Goal: Transaction & Acquisition: Purchase product/service

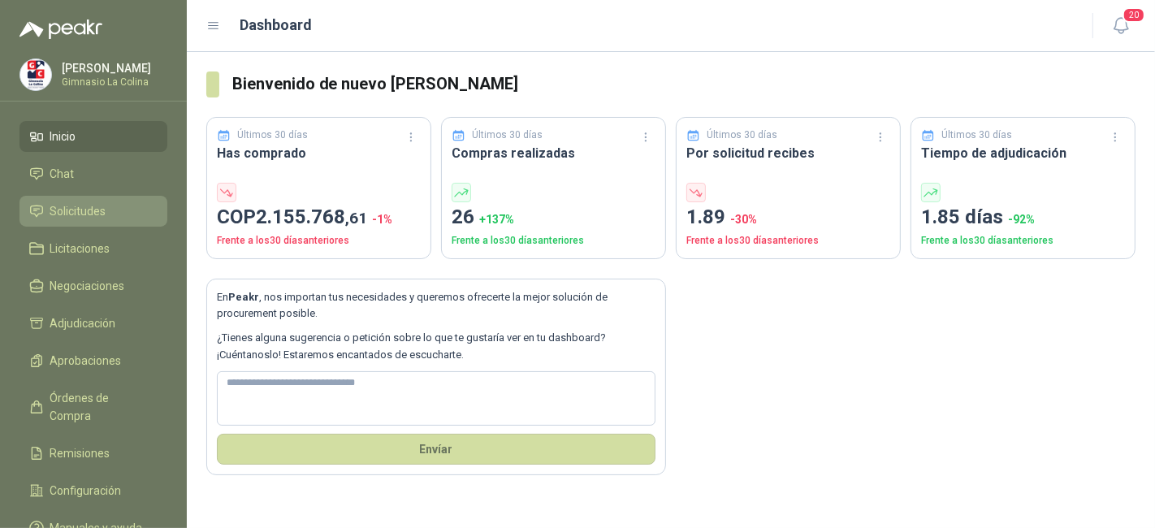
click at [97, 209] on span "Solicitudes" at bounding box center [78, 211] width 56 height 18
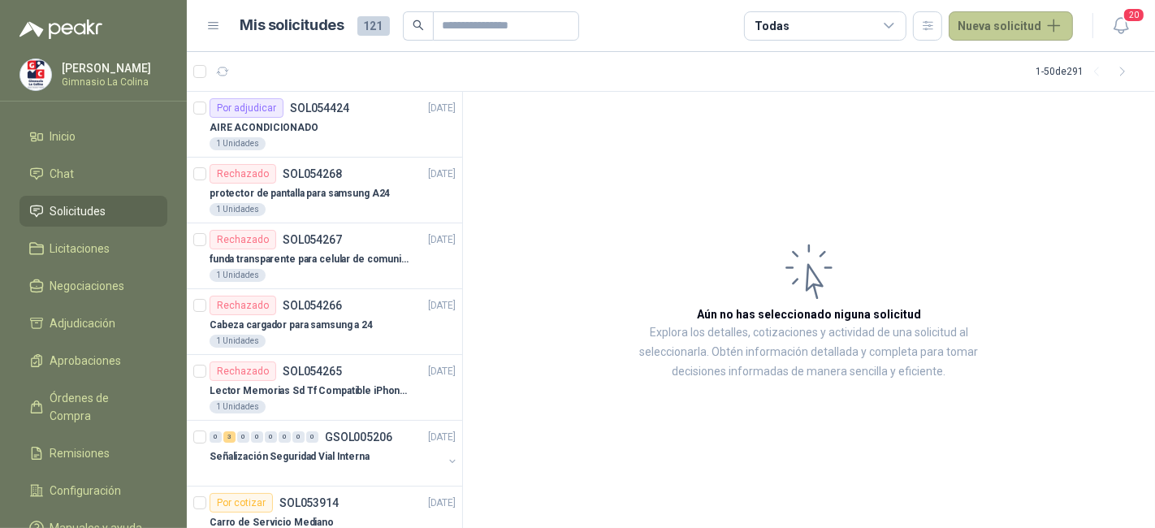
click at [996, 33] on button "Nueva solicitud" at bounding box center [1010, 25] width 124 height 29
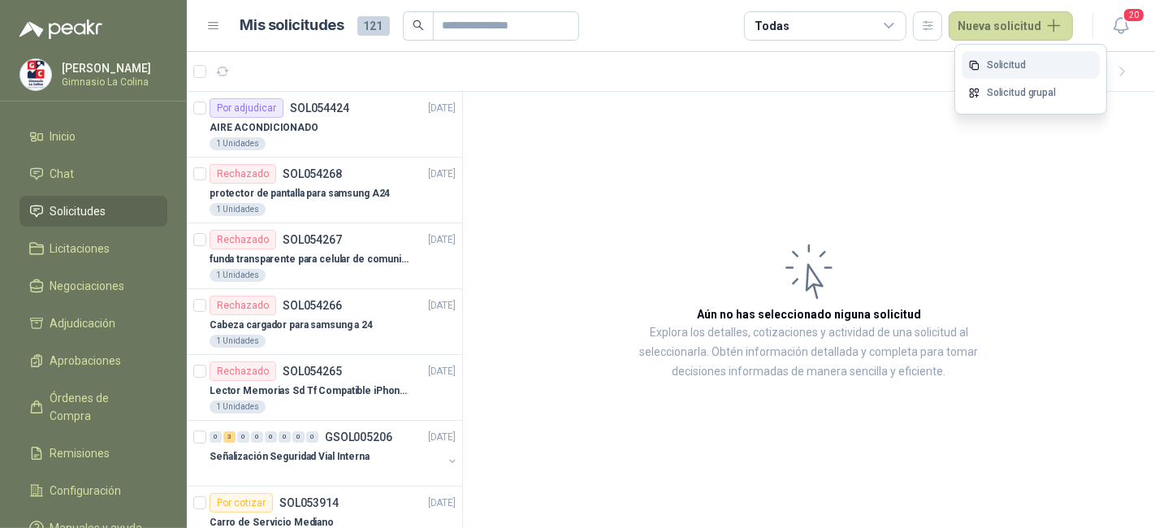
click at [1034, 73] on link "Solicitud" at bounding box center [1030, 65] width 138 height 28
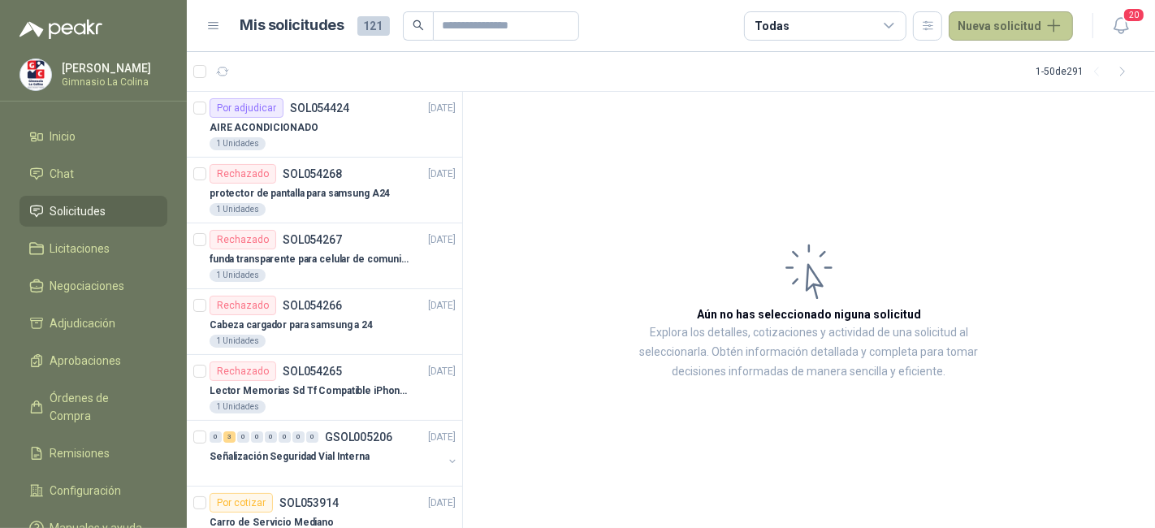
click at [976, 26] on button "Nueva solicitud" at bounding box center [1010, 25] width 124 height 29
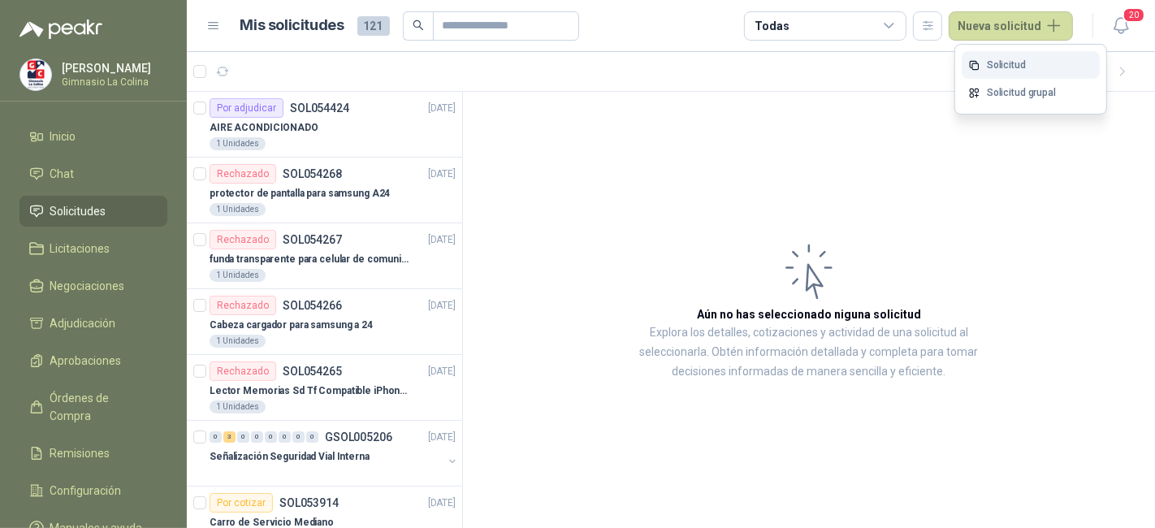
click at [1021, 67] on link "Solicitud" at bounding box center [1030, 65] width 138 height 28
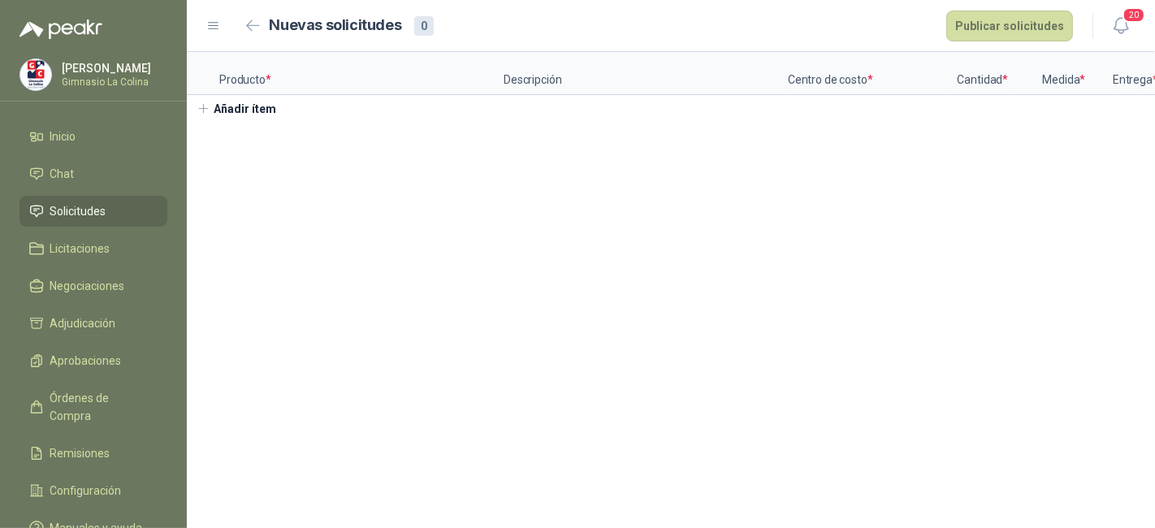
click at [661, 175] on section "Producto * Descripción Centro de costo * Cantidad * Medida * Entrega * Doc Añad…" at bounding box center [671, 290] width 968 height 476
click at [382, 77] on p "Producto *" at bounding box center [361, 73] width 284 height 43
click at [266, 123] on button "Añadir ítem" at bounding box center [237, 109] width 100 height 28
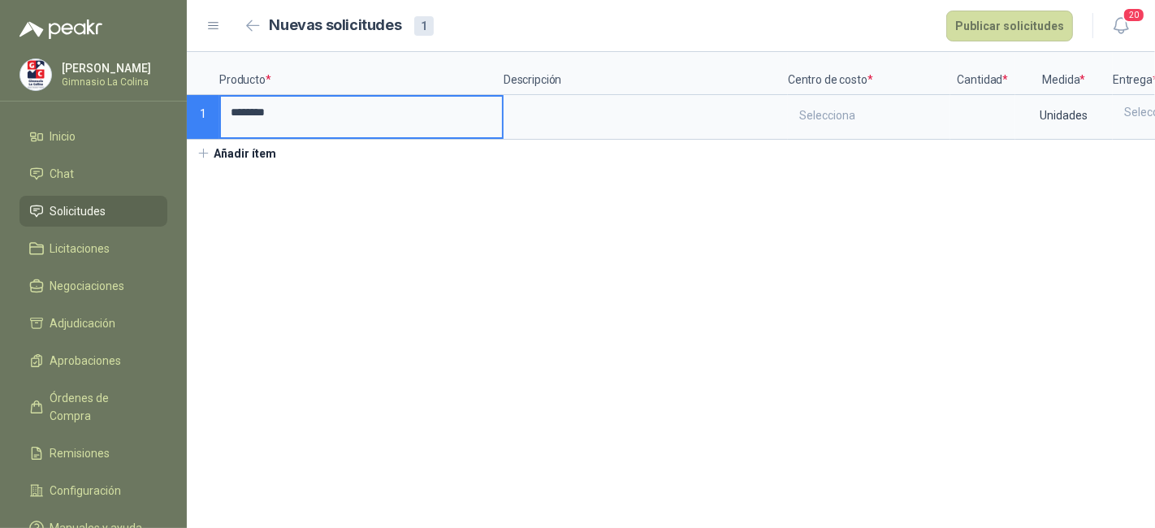
type input "********"
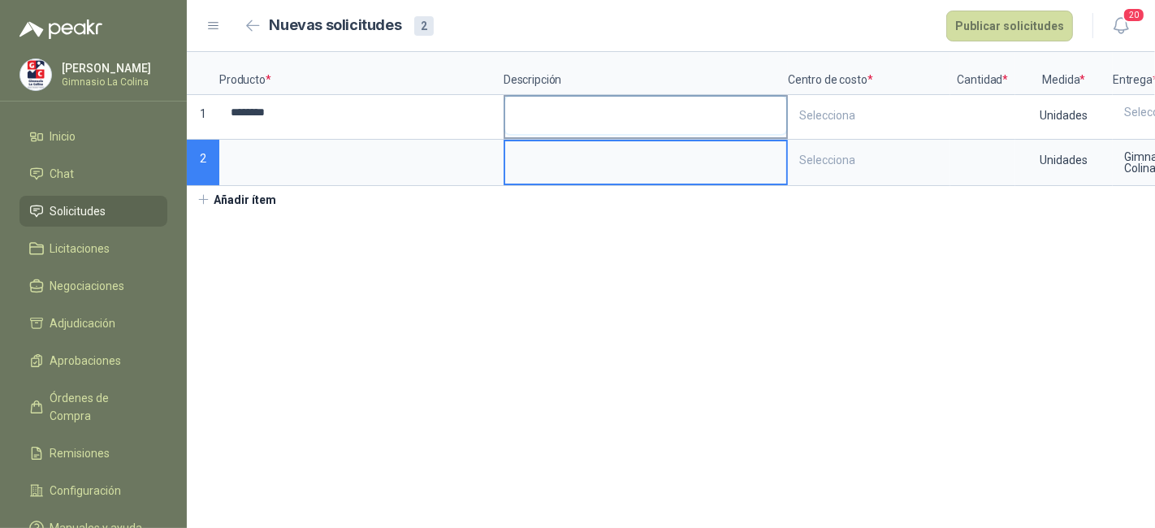
click at [526, 101] on textarea at bounding box center [645, 115] width 281 height 37
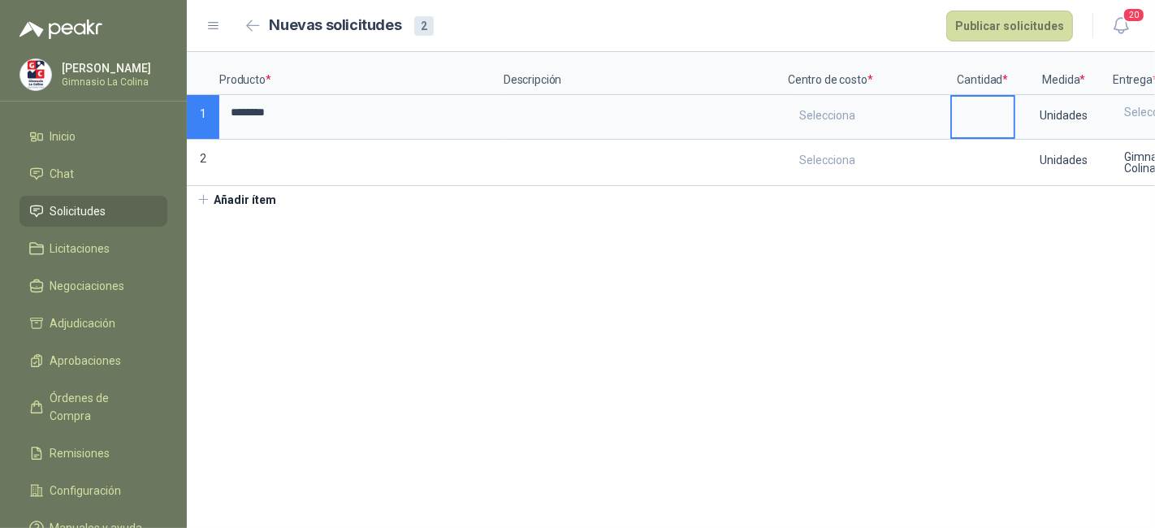
click at [975, 123] on input at bounding box center [983, 113] width 62 height 32
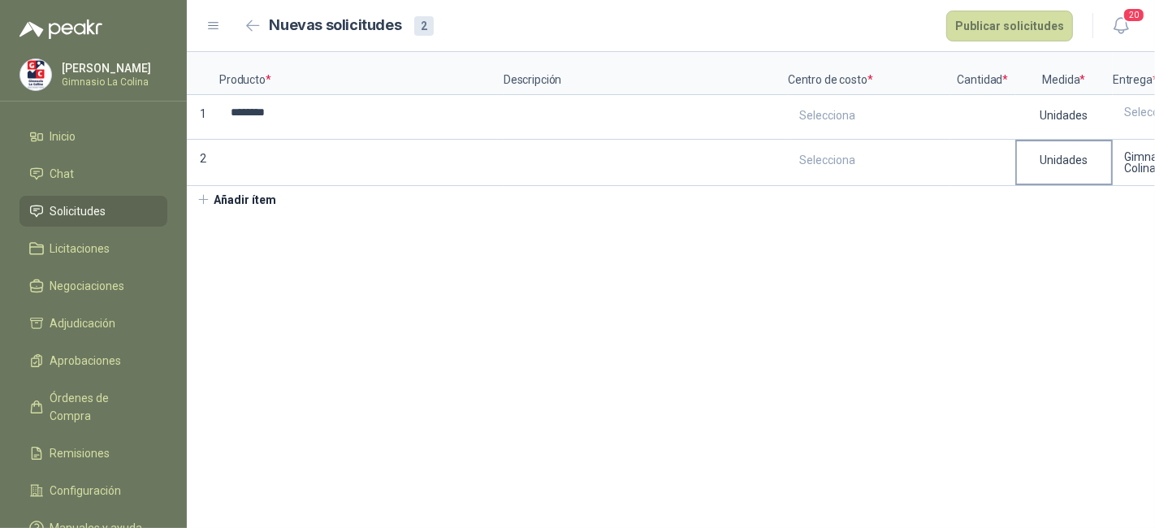
click at [1061, 178] on div "Unidades" at bounding box center [1063, 163] width 97 height 46
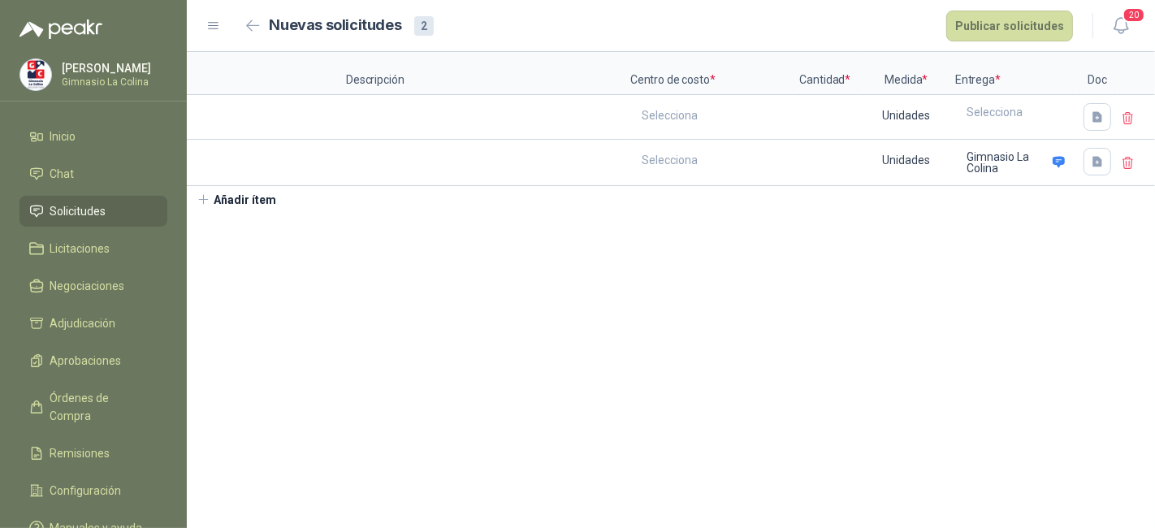
scroll to position [0, 162]
click at [1086, 115] on icon "button" at bounding box center [1093, 117] width 14 height 14
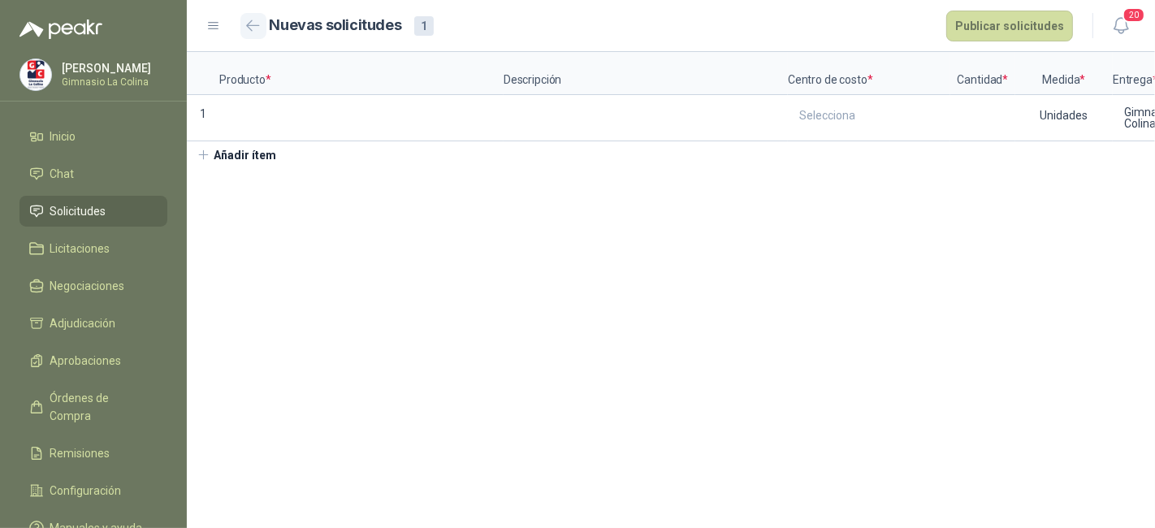
click at [259, 22] on icon "button" at bounding box center [253, 25] width 14 height 12
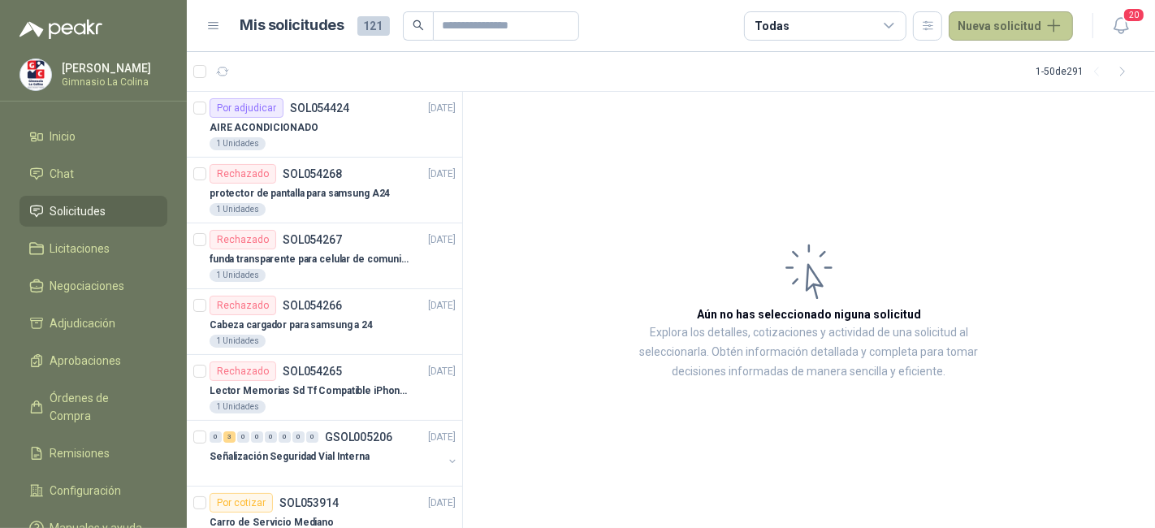
click at [991, 26] on button "Nueva solicitud" at bounding box center [1010, 25] width 124 height 29
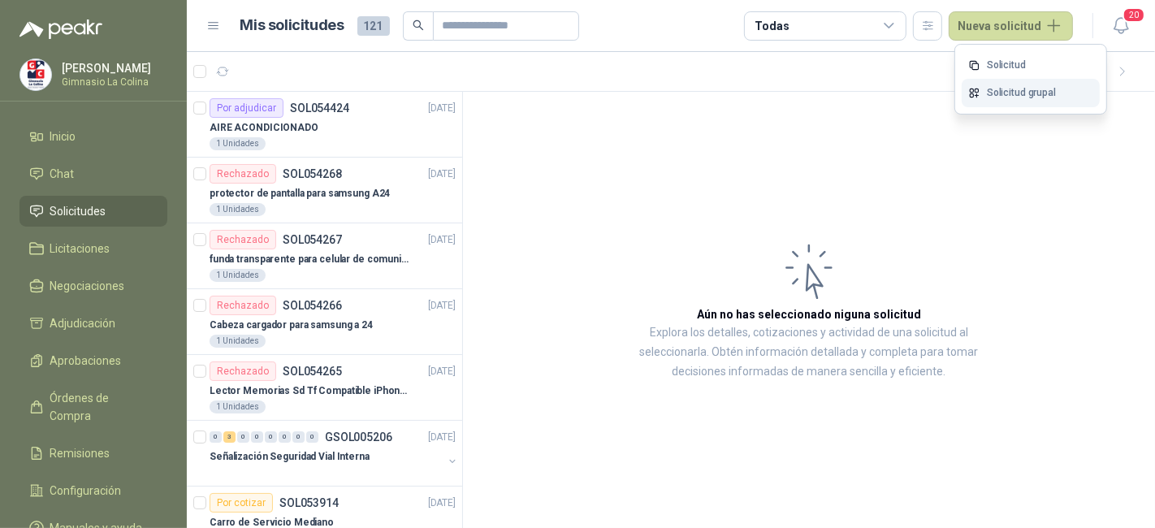
click at [981, 83] on link "Solicitud grupal" at bounding box center [1030, 93] width 138 height 28
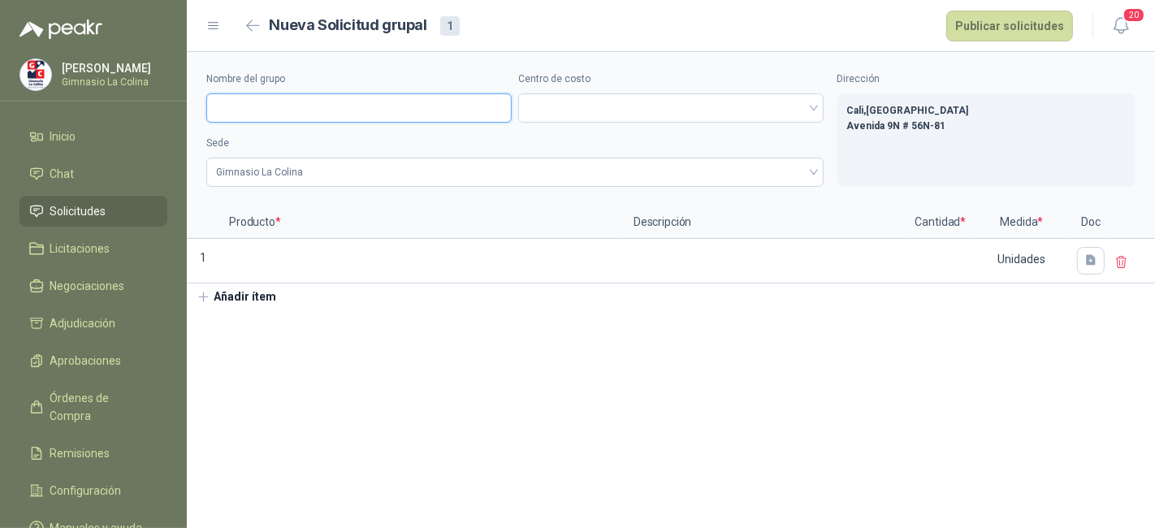
click at [447, 109] on input "Nombre del grupo" at bounding box center [358, 107] width 305 height 29
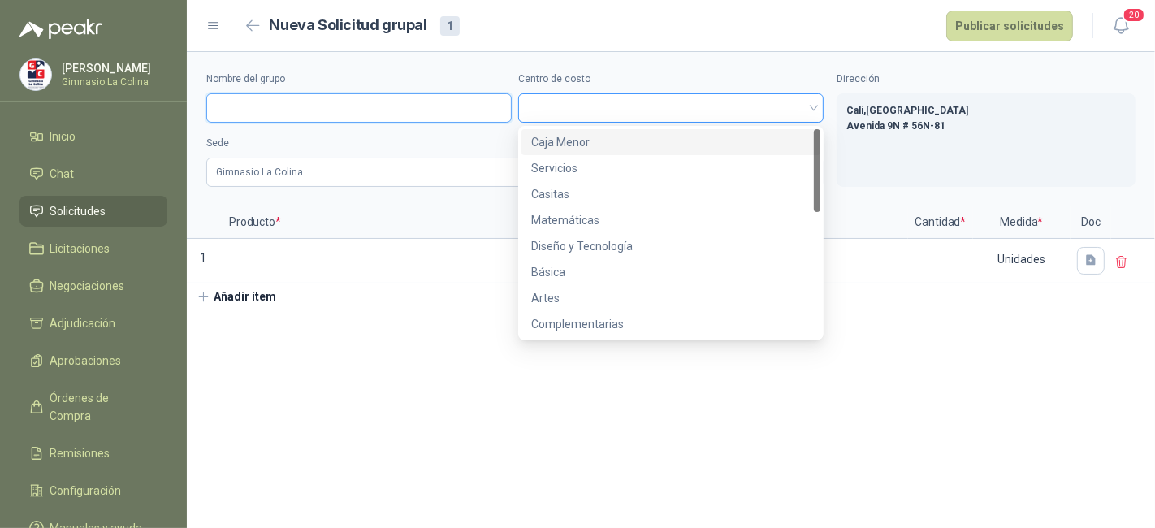
click at [553, 107] on span at bounding box center [671, 108] width 286 height 24
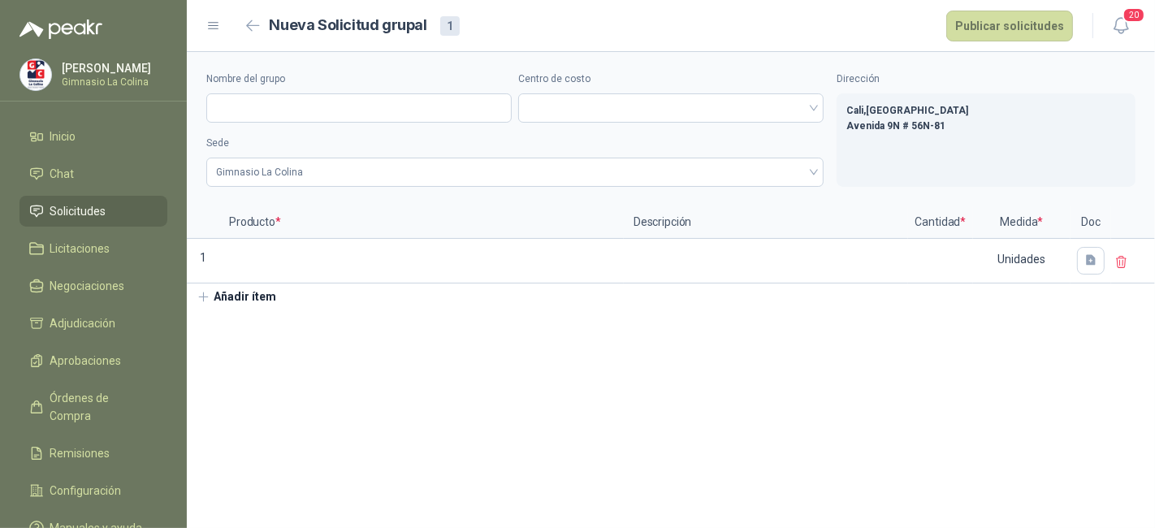
click at [410, 191] on div "Nombre del grupo Centro de costo Sede Gimnasio La Colina Dirección Cali , Valle…" at bounding box center [671, 129] width 968 height 154
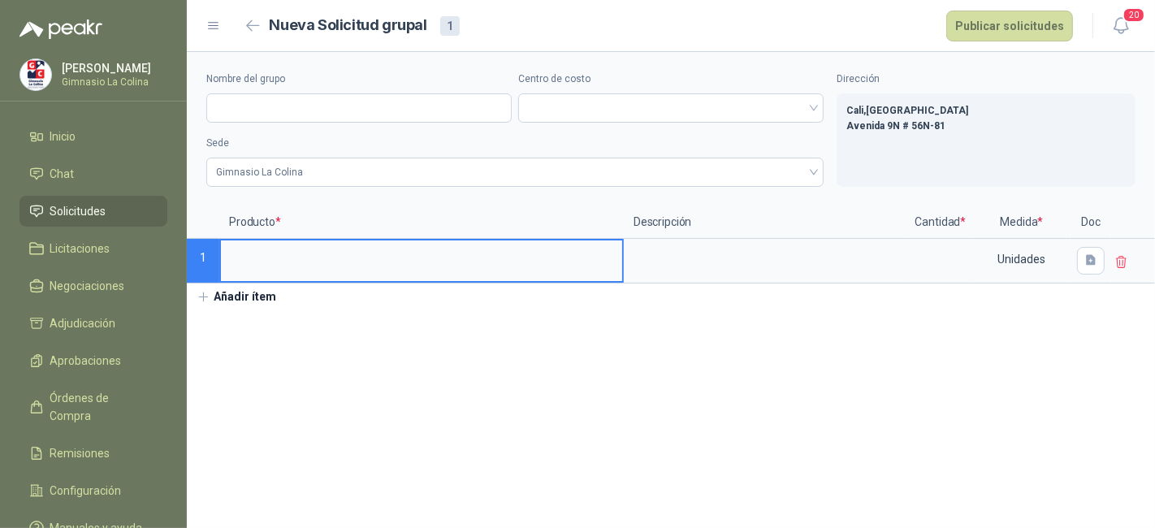
click at [366, 250] on input at bounding box center [421, 256] width 401 height 32
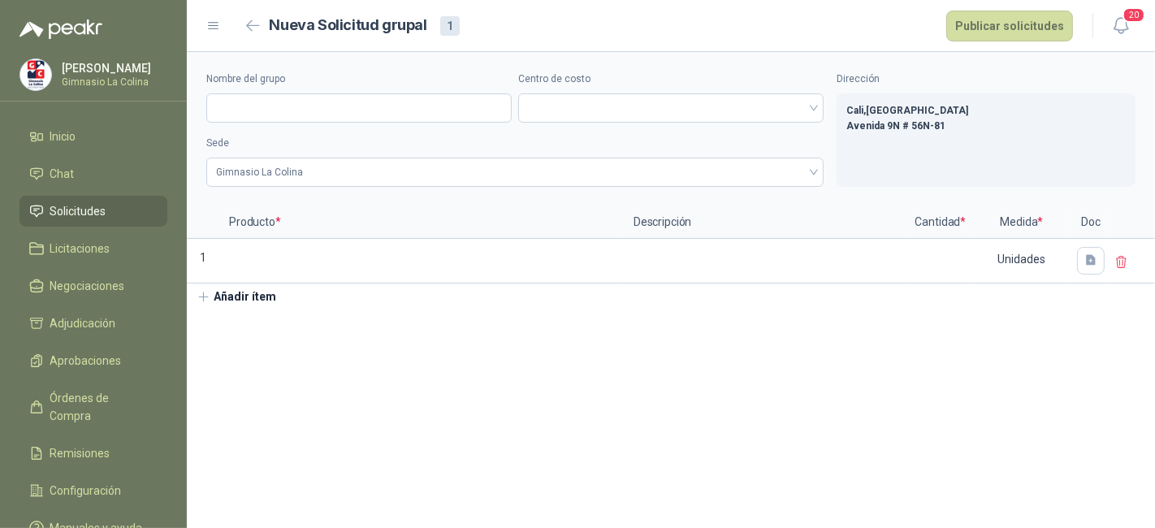
click at [103, 214] on span "Solicitudes" at bounding box center [78, 211] width 56 height 18
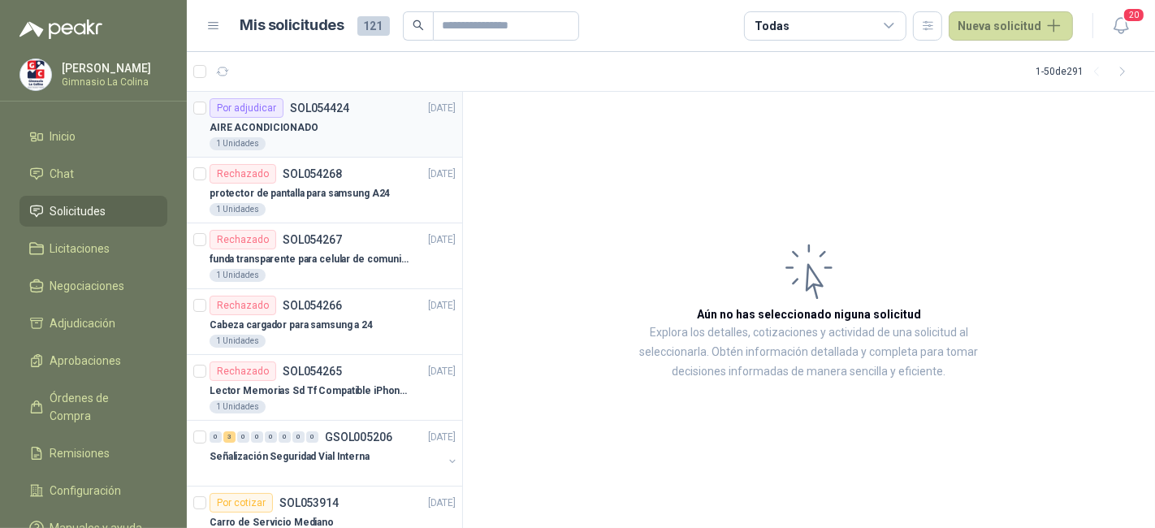
click at [264, 123] on p "AIRE ACONDICIONADO" at bounding box center [263, 127] width 109 height 15
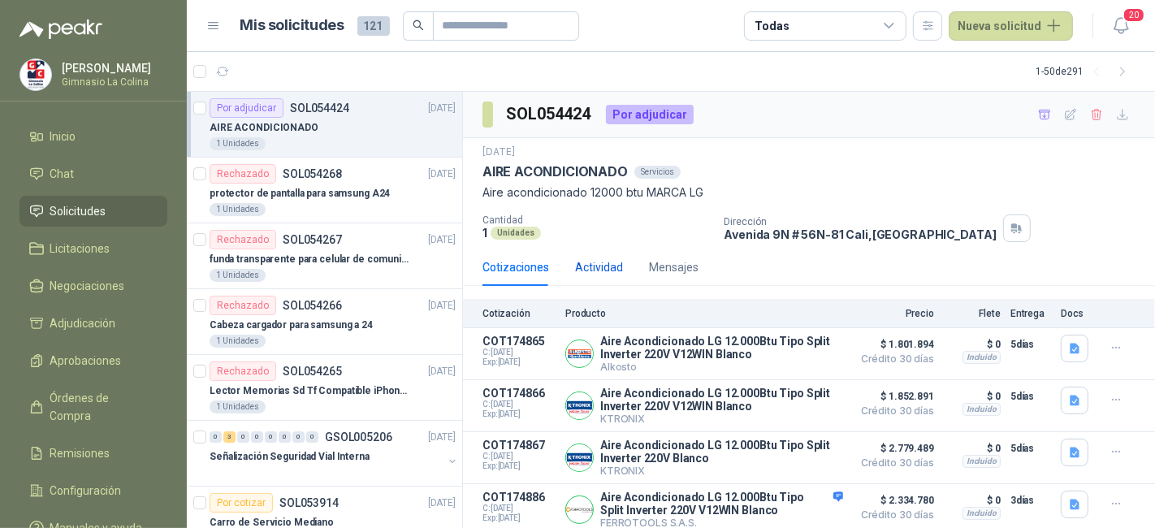
click at [594, 266] on div "Actividad" at bounding box center [599, 267] width 48 height 18
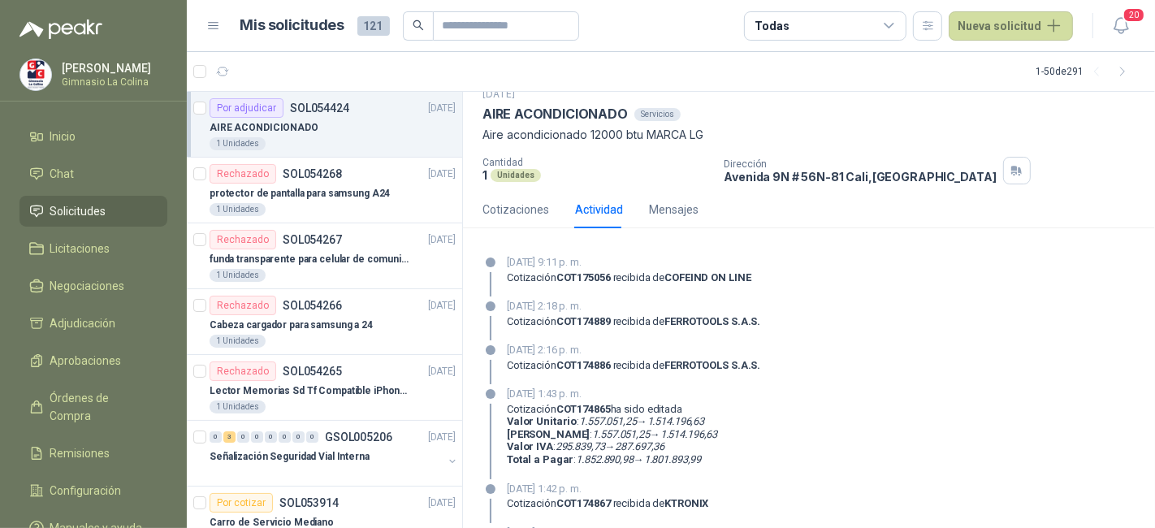
scroll to position [90, 0]
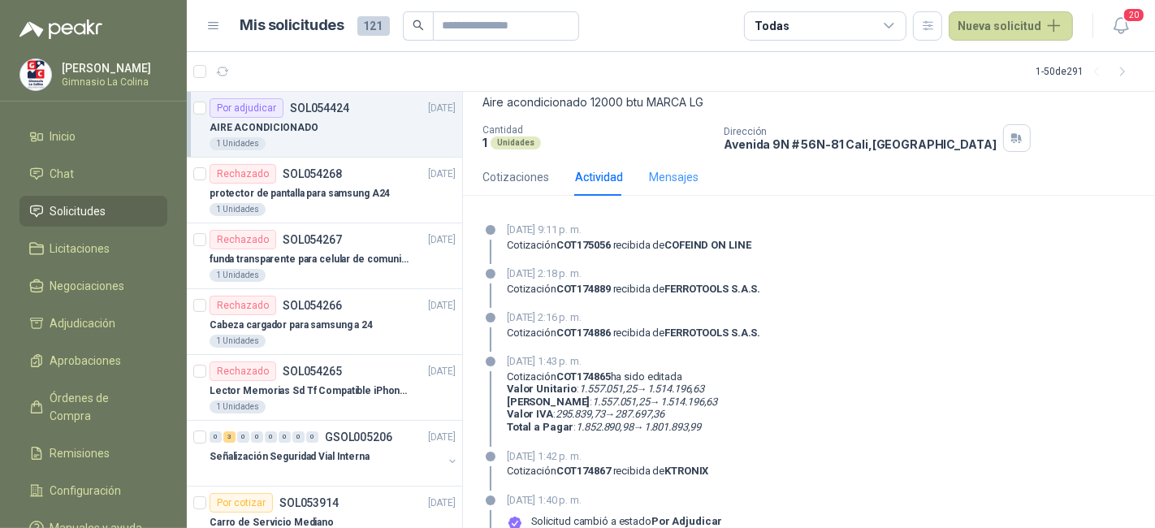
click at [666, 188] on div "Mensajes" at bounding box center [674, 176] width 50 height 37
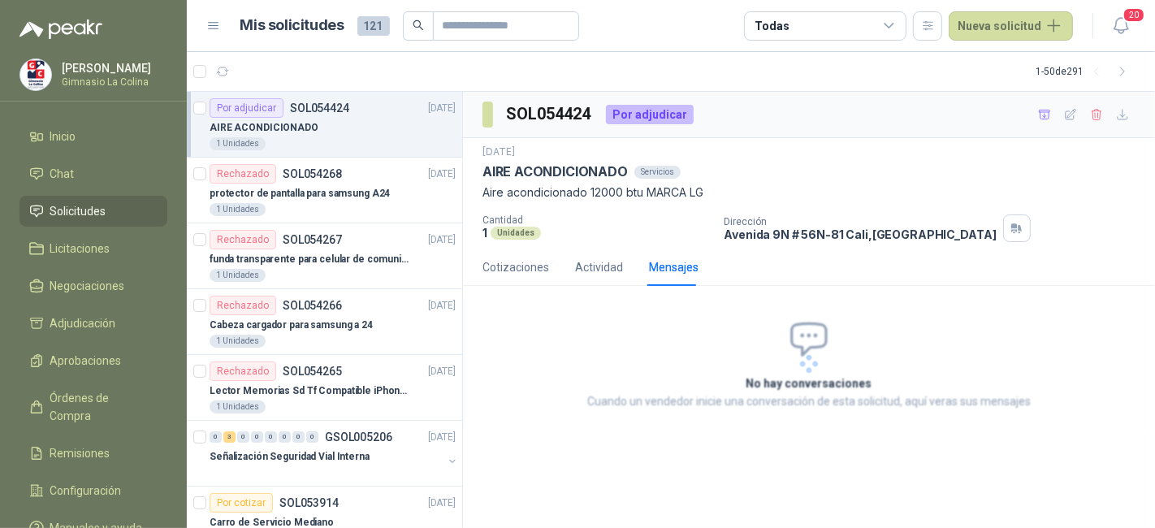
scroll to position [0, 0]
click at [107, 291] on span "Negociaciones" at bounding box center [87, 286] width 75 height 18
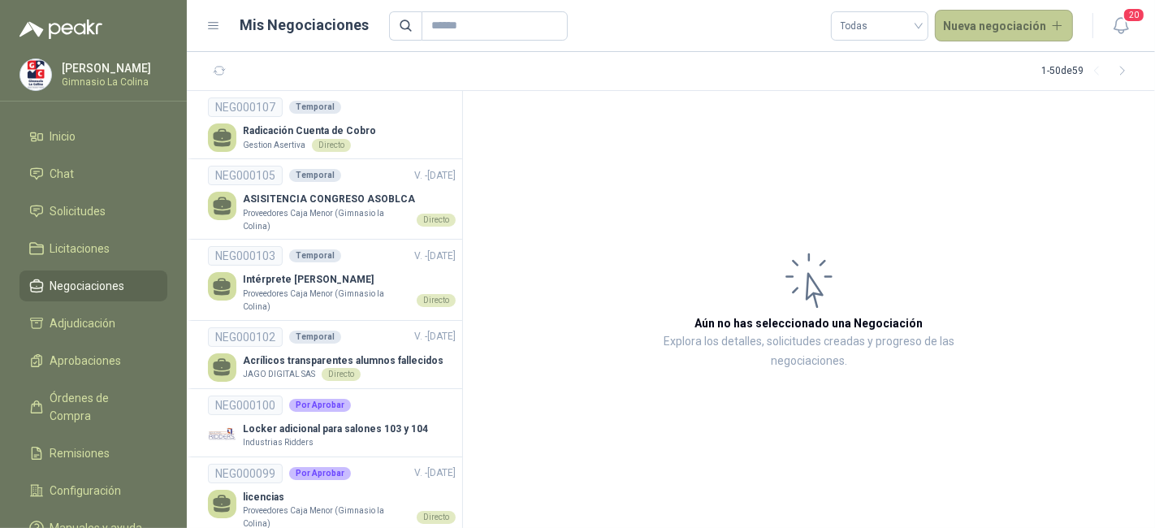
click at [974, 17] on button "Nueva negociación" at bounding box center [1004, 26] width 139 height 32
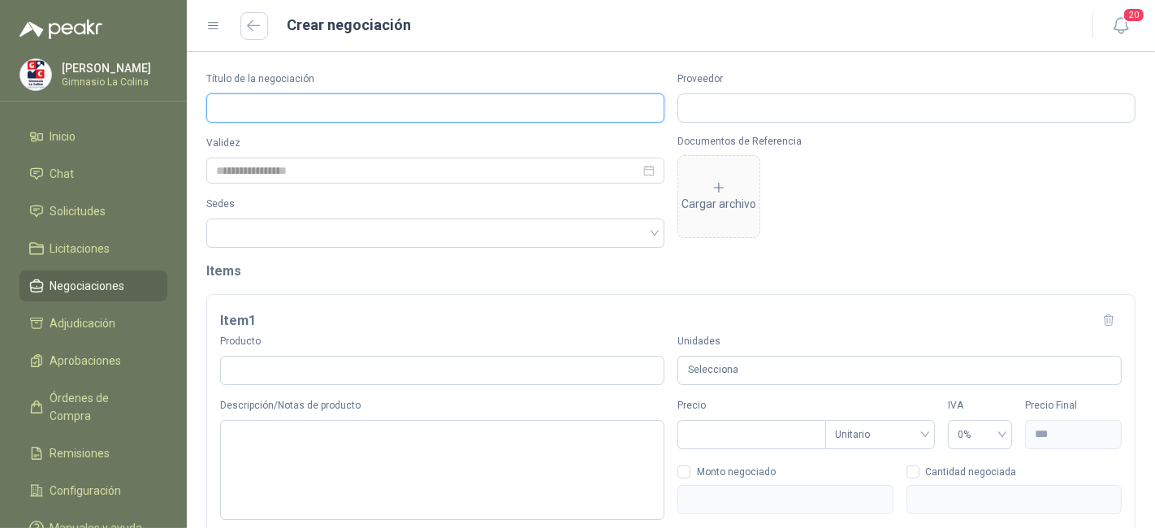
click at [563, 117] on input "Título de la negociación" at bounding box center [435, 107] width 458 height 29
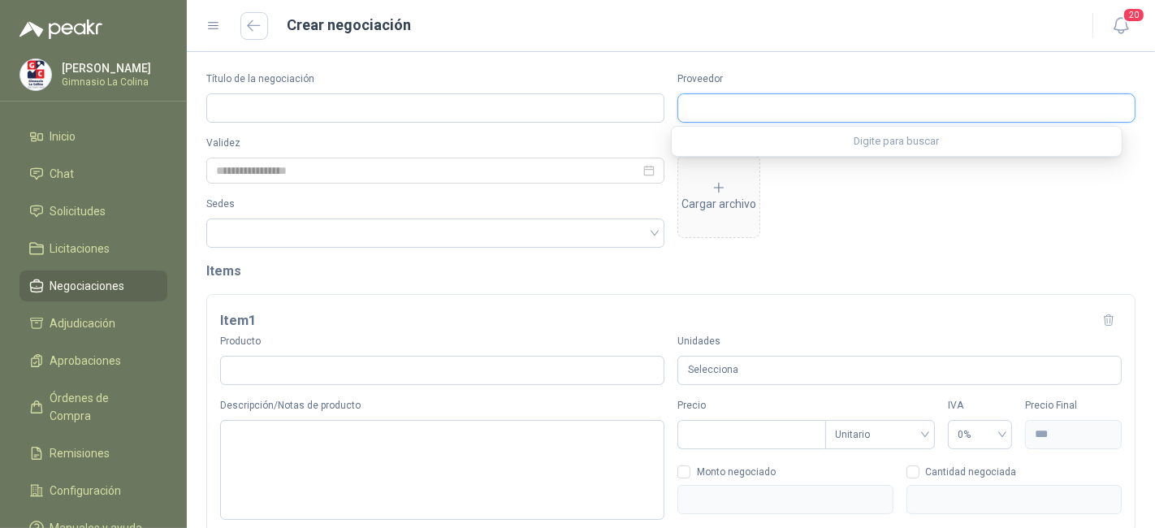
click at [850, 97] on input "Proveedor" at bounding box center [906, 108] width 456 height 28
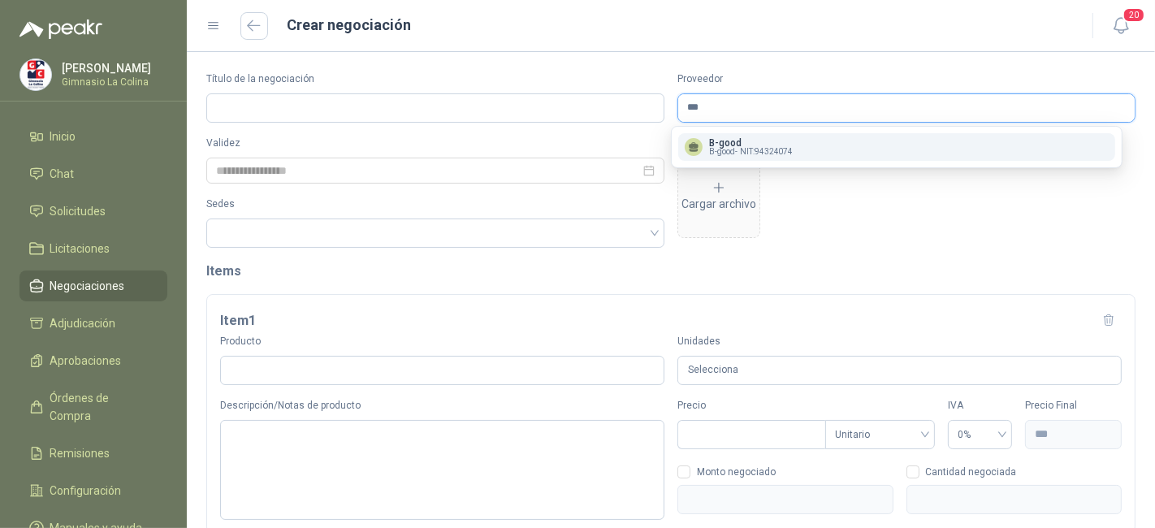
type input "***"
click at [801, 145] on div "B-good B-good - NIT : 94324074" at bounding box center [896, 147] width 424 height 18
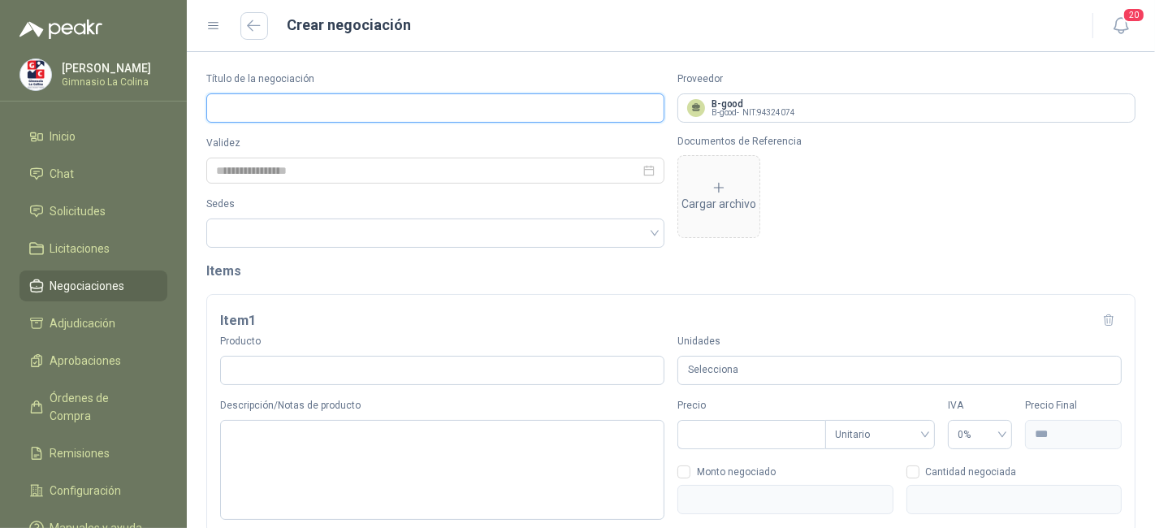
click at [494, 114] on input "Título de la negociación" at bounding box center [435, 107] width 458 height 29
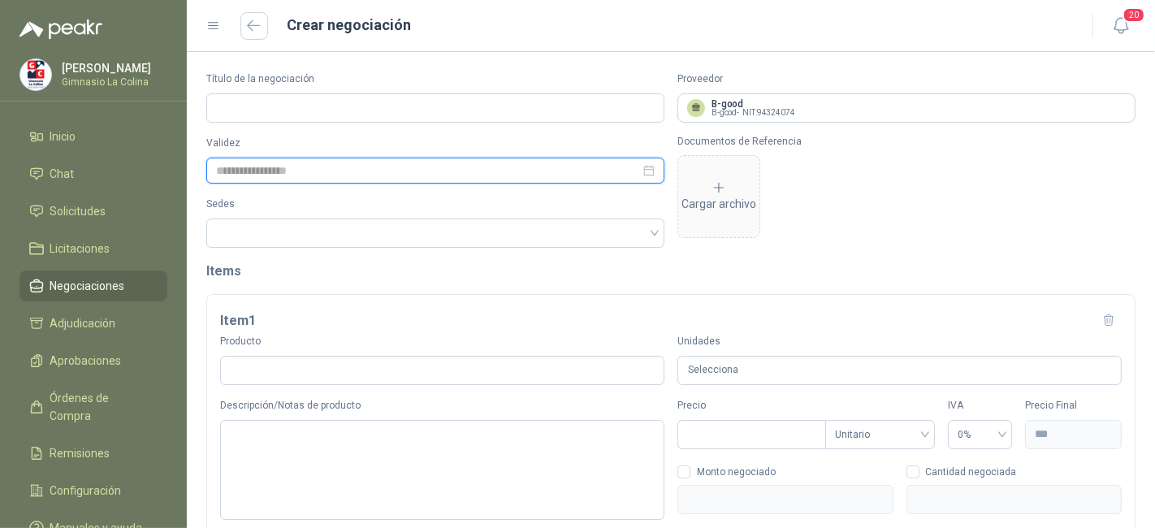
click at [477, 171] on input at bounding box center [428, 171] width 424 height 18
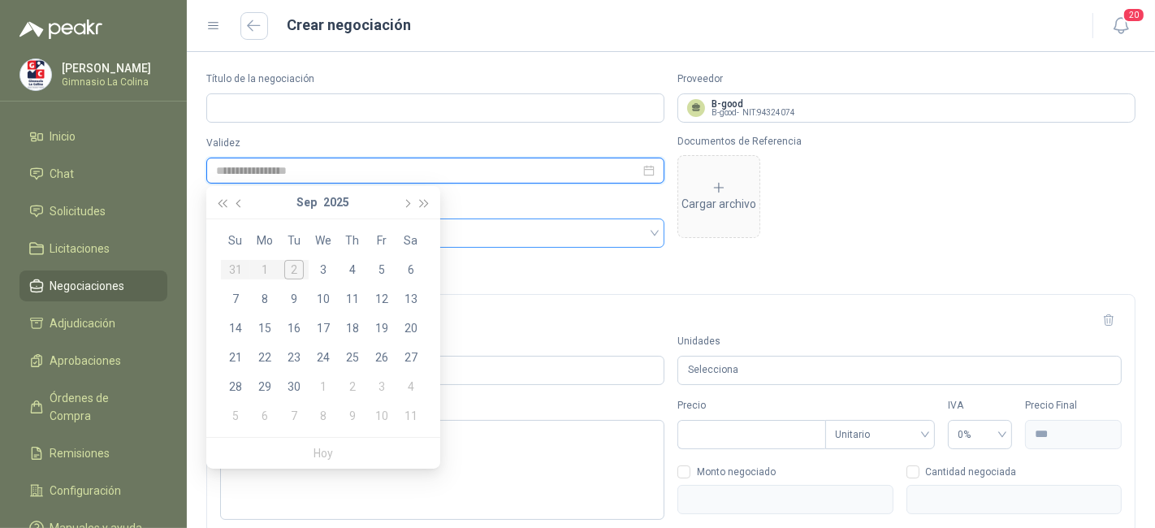
click at [469, 224] on div at bounding box center [435, 232] width 458 height 29
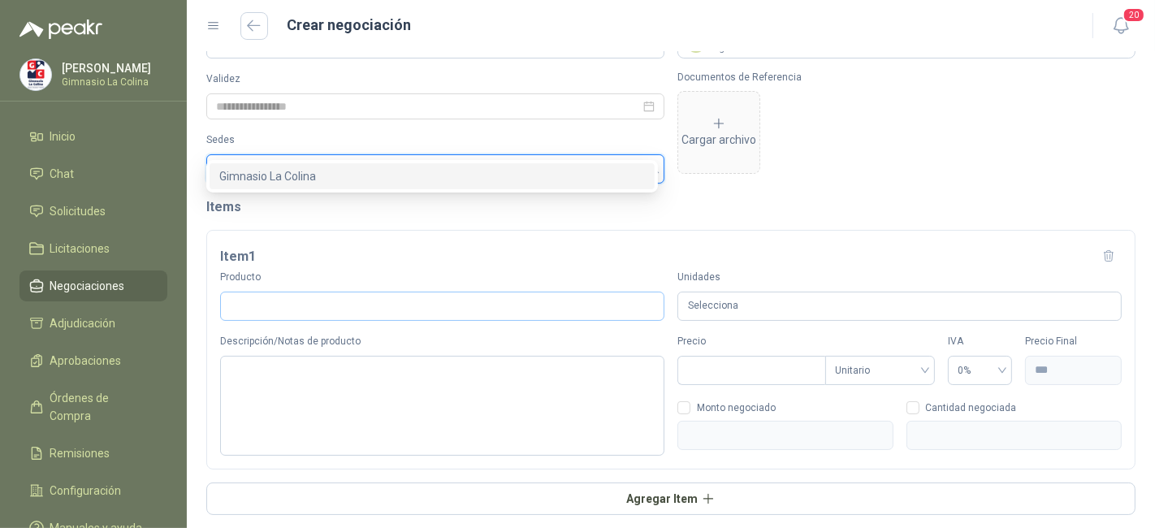
scroll to position [90, 0]
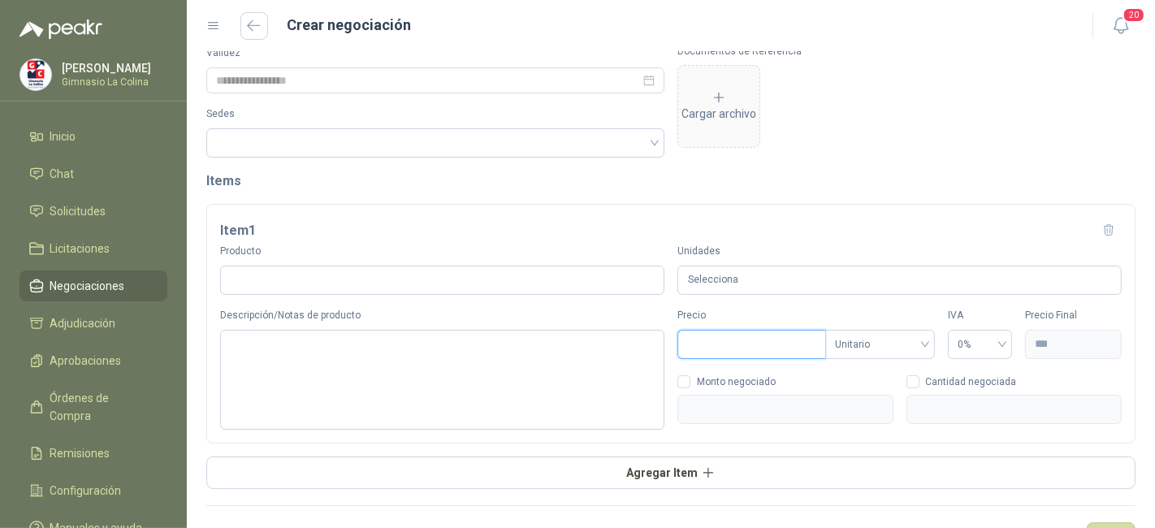
click at [701, 344] on input "Precio" at bounding box center [751, 344] width 147 height 28
type input "***"
click at [919, 377] on span "Cantidad negociada" at bounding box center [971, 382] width 104 height 10
type input "***"
click at [909, 399] on input at bounding box center [1014, 409] width 214 height 28
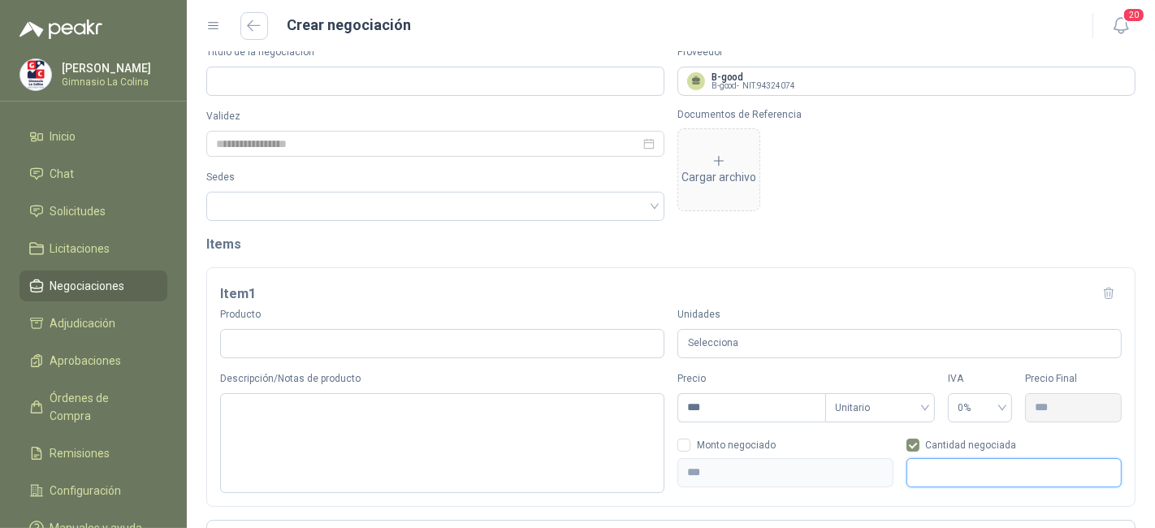
scroll to position [0, 0]
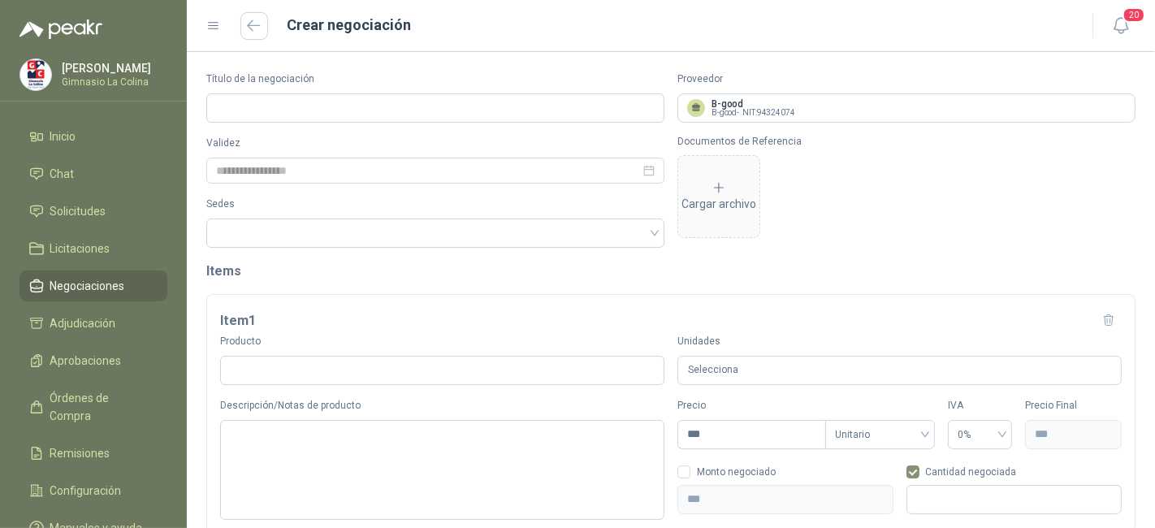
type input "*"
click at [151, 287] on li "Negociaciones" at bounding box center [93, 286] width 128 height 18
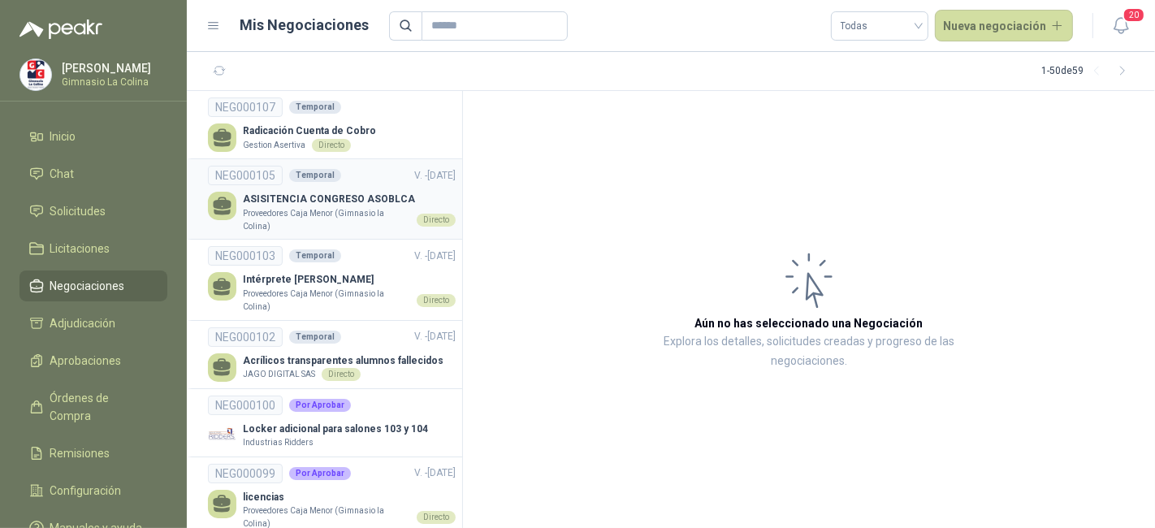
click at [326, 197] on p "ASISITENCIA CONGRESO ASOBLCA" at bounding box center [349, 199] width 213 height 15
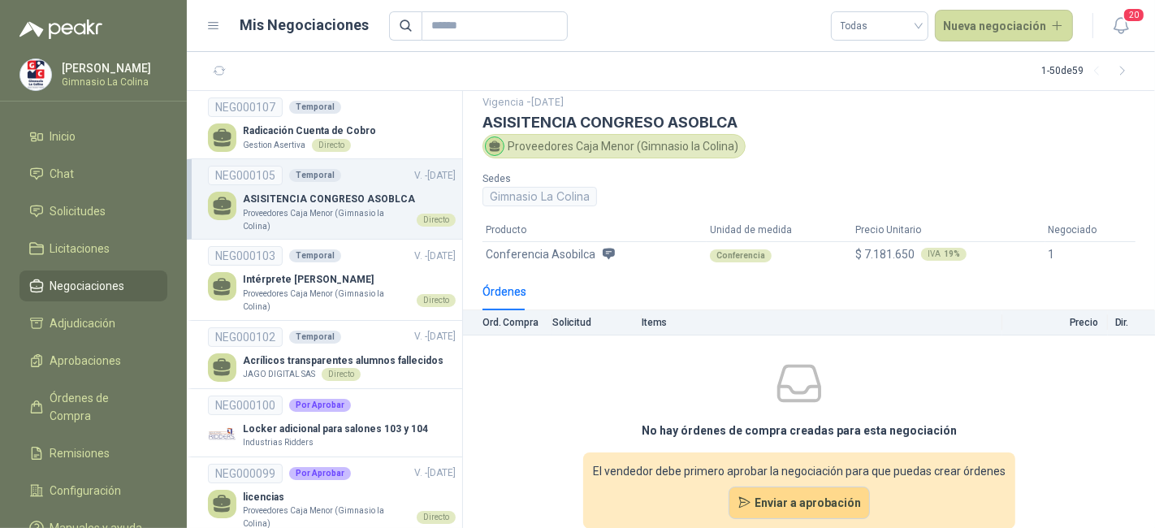
scroll to position [71, 0]
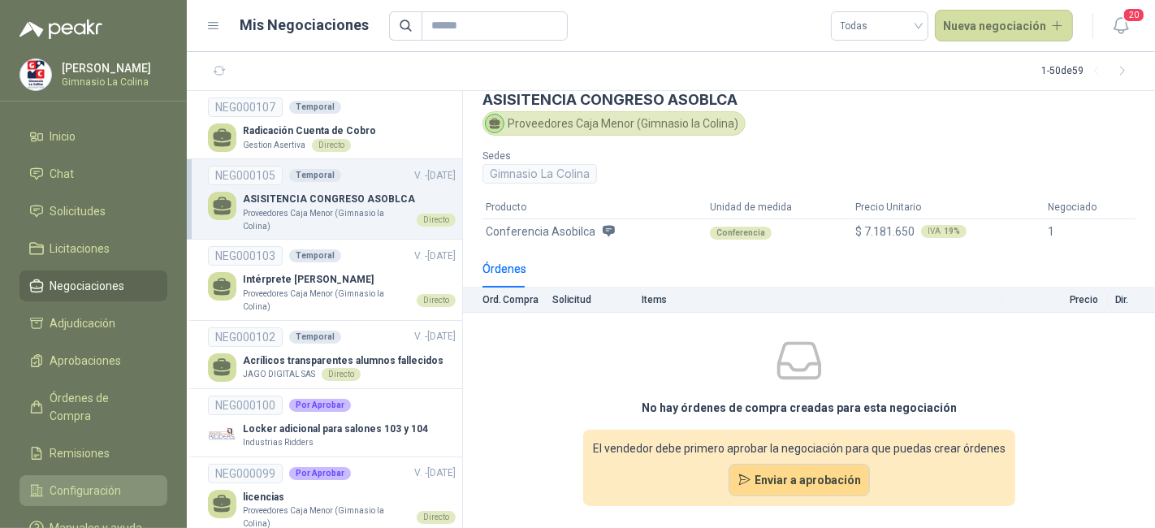
click at [109, 481] on span "Configuración" at bounding box center [85, 490] width 71 height 18
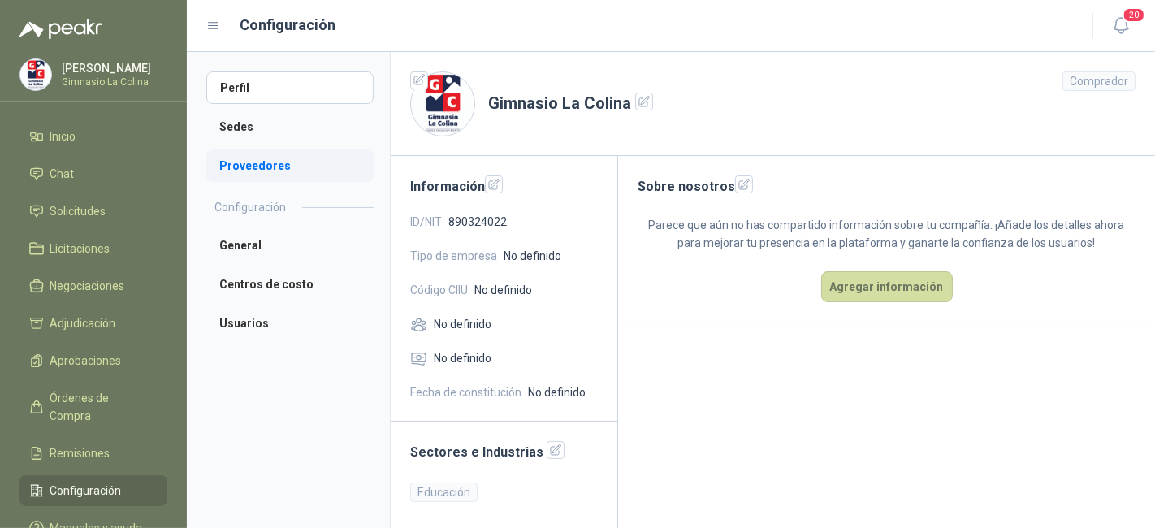
click at [284, 174] on li "Proveedores" at bounding box center [289, 165] width 167 height 32
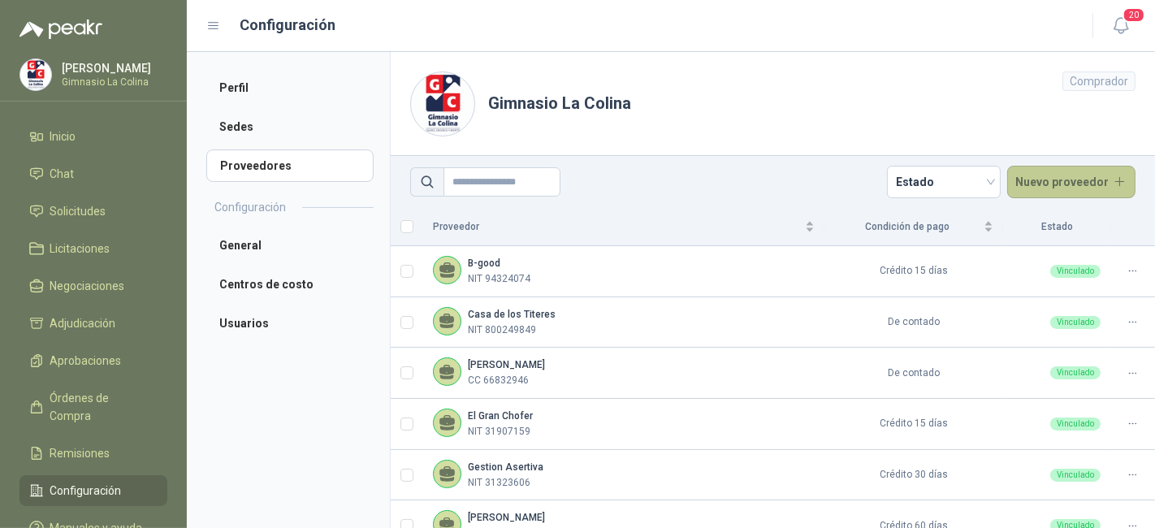
click at [1034, 188] on button "Nuevo proveedor" at bounding box center [1071, 182] width 129 height 32
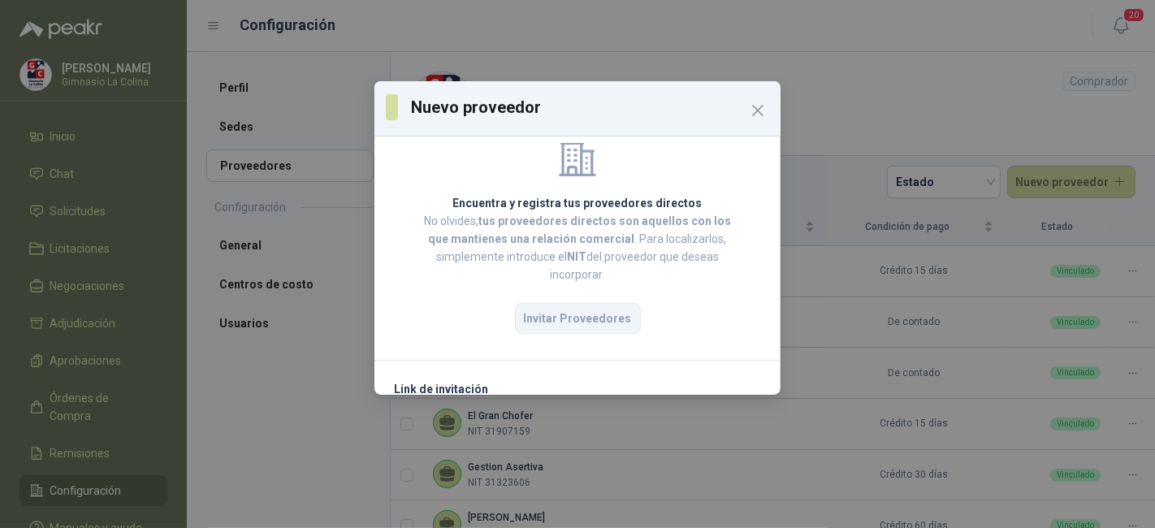
scroll to position [127, 0]
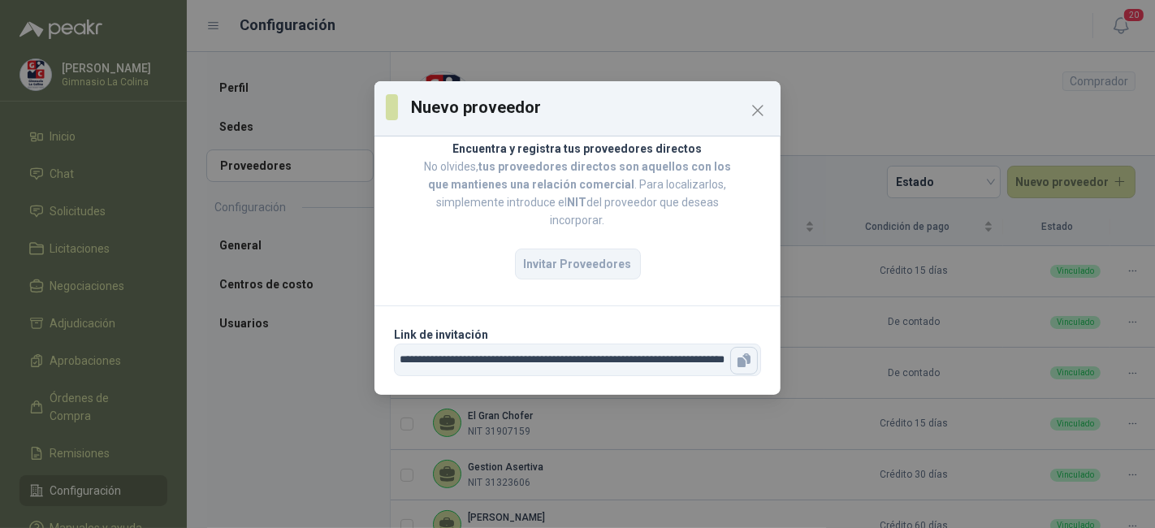
click at [733, 369] on button "button" at bounding box center [744, 361] width 28 height 28
